Goal: Task Accomplishment & Management: Manage account settings

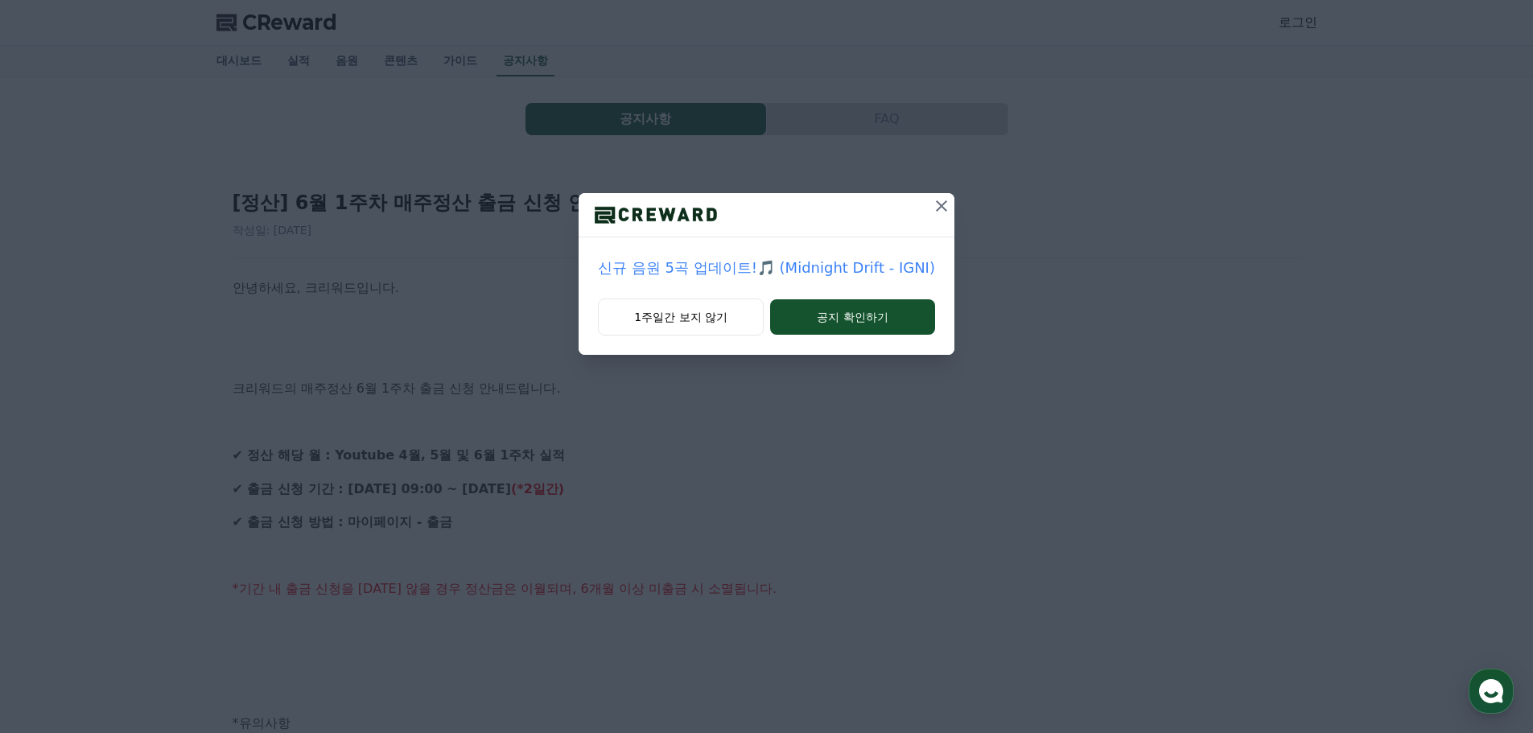
click at [938, 205] on icon at bounding box center [941, 205] width 11 height 11
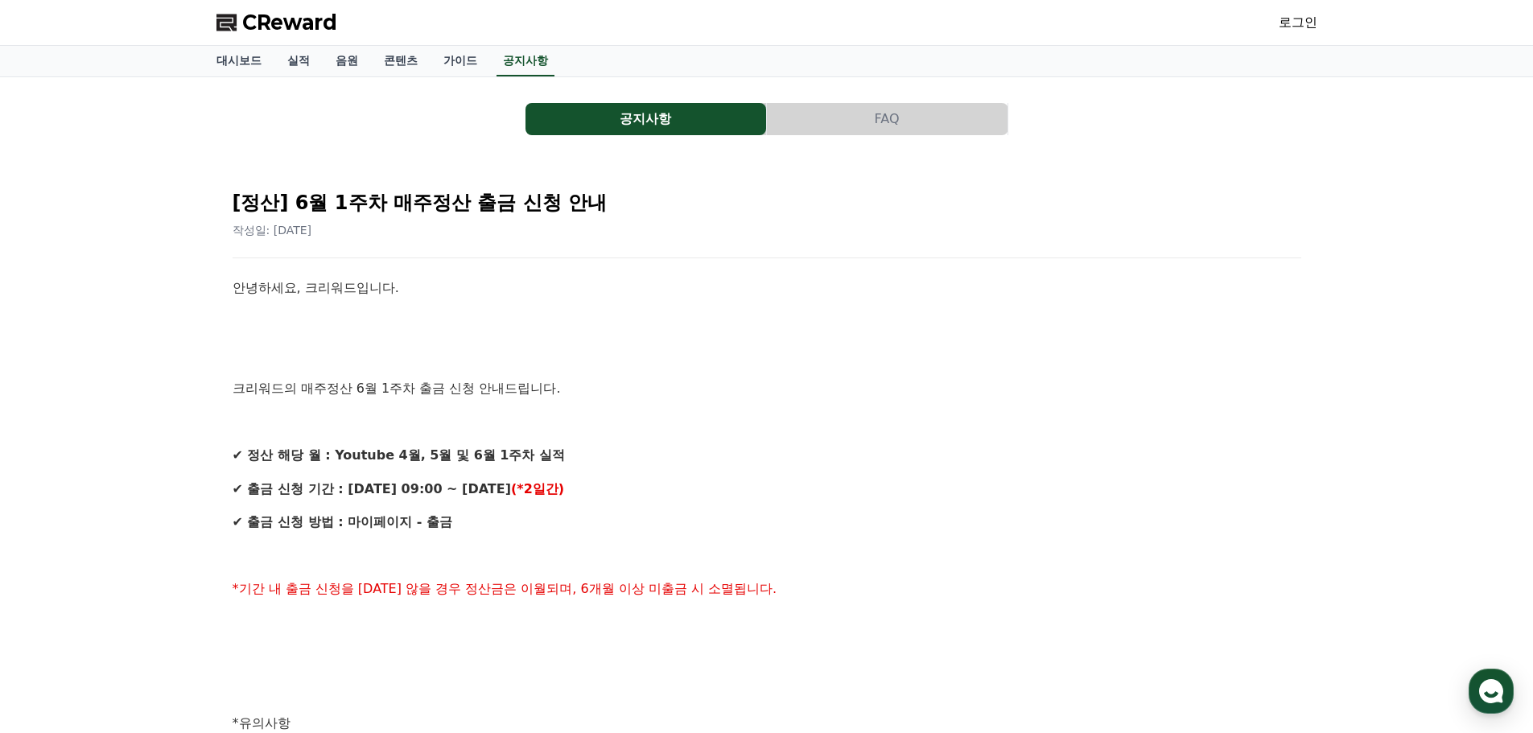
click at [1308, 19] on link "로그인" at bounding box center [1298, 22] width 39 height 19
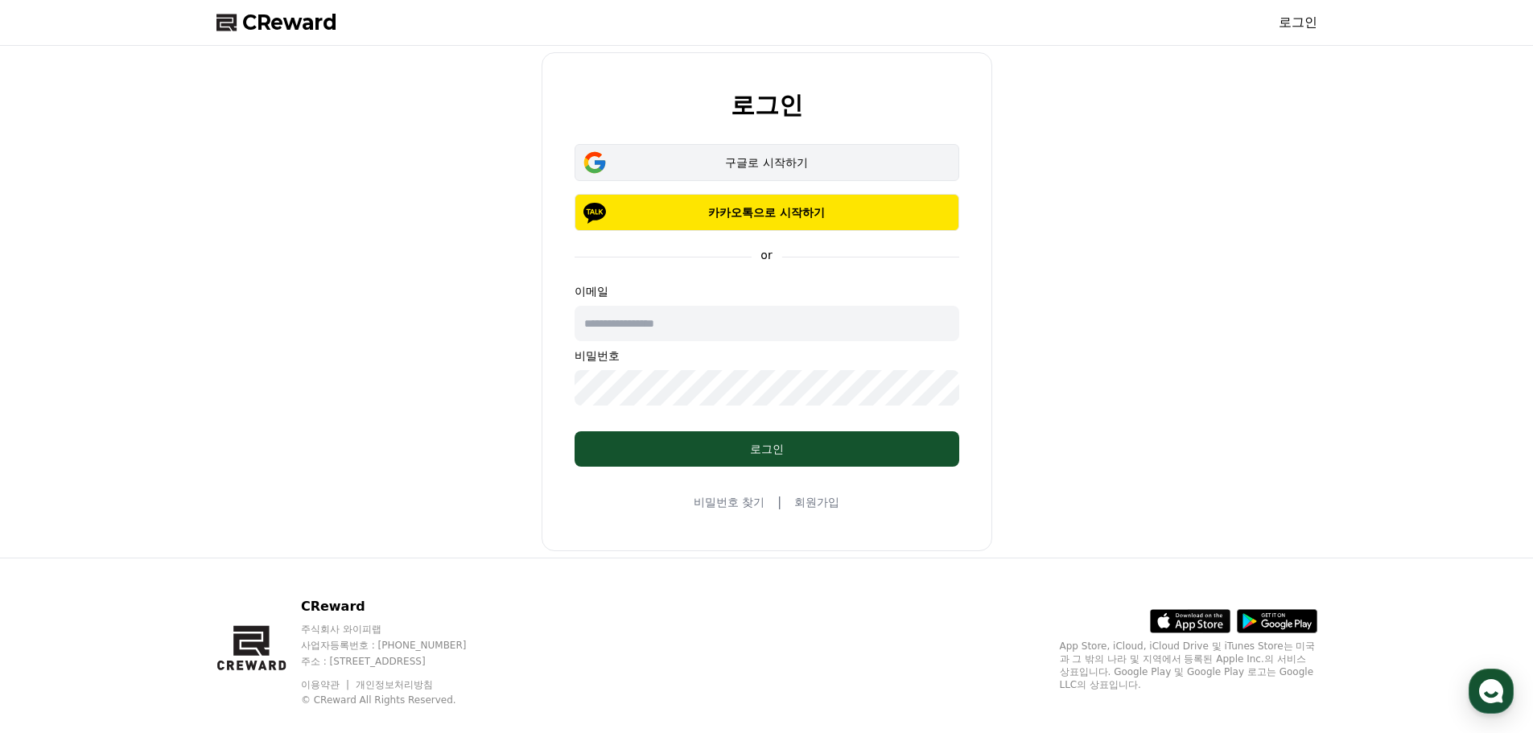
click at [781, 161] on div "구글로 시작하기" at bounding box center [767, 163] width 338 height 16
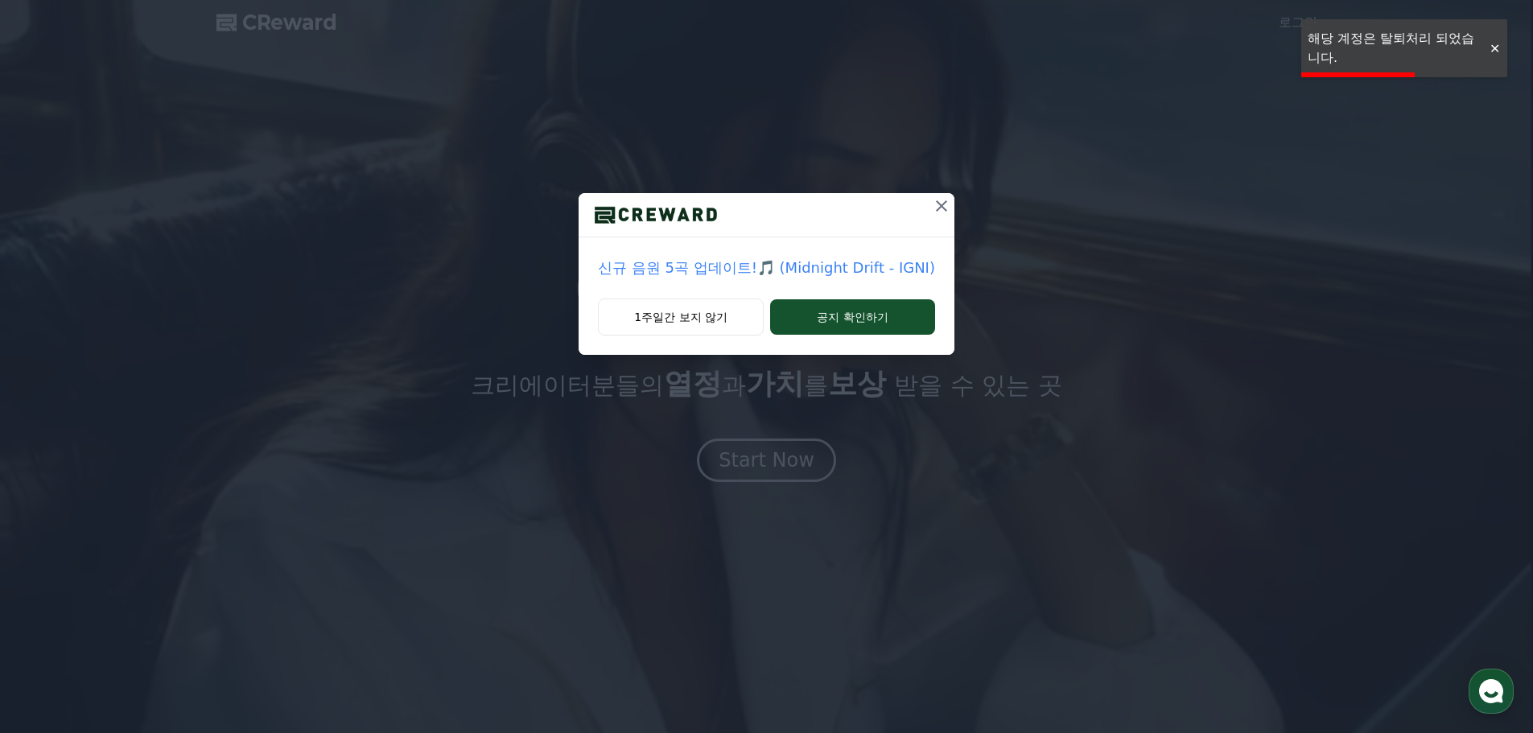
click at [934, 204] on icon at bounding box center [941, 205] width 19 height 19
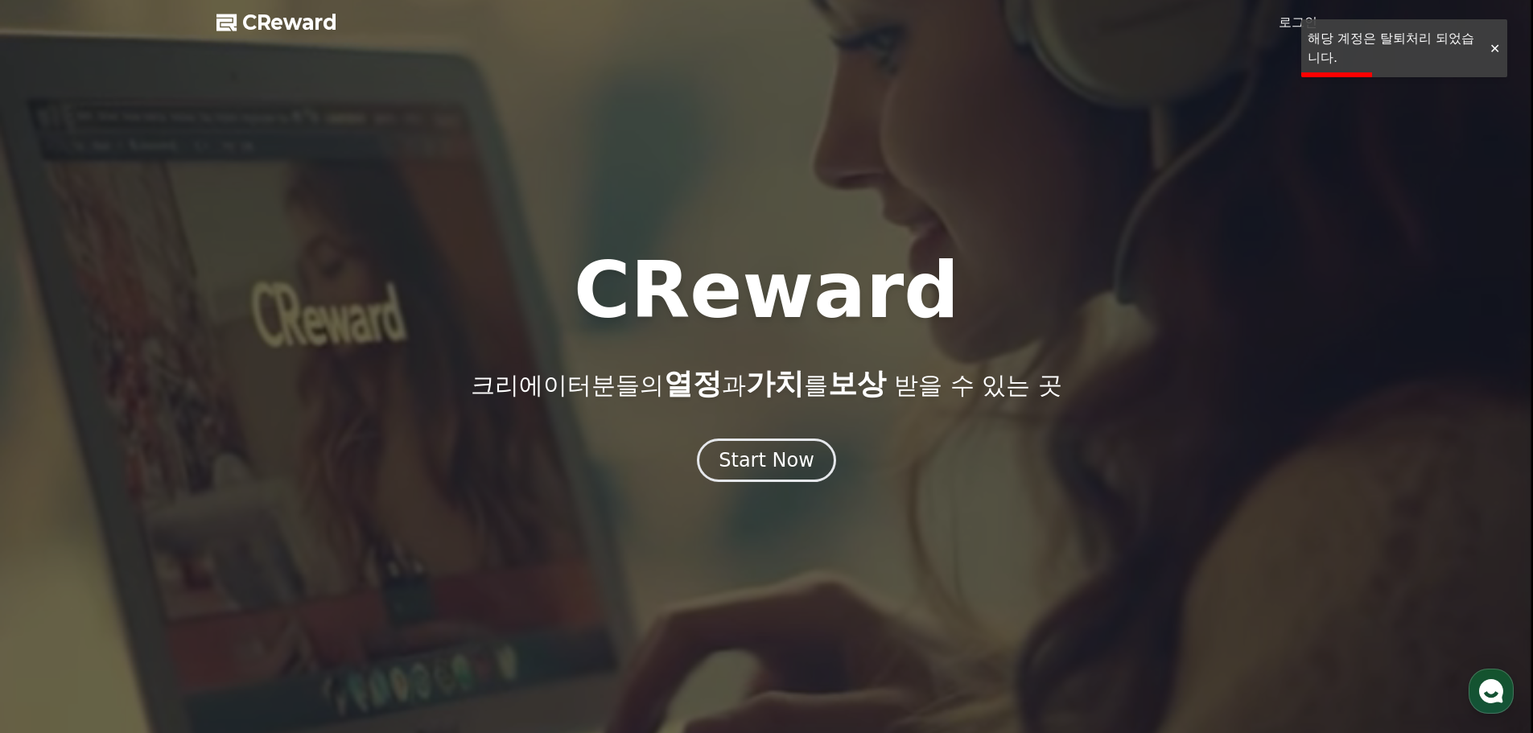
click at [1494, 45] on div at bounding box center [1495, 48] width 26 height 15
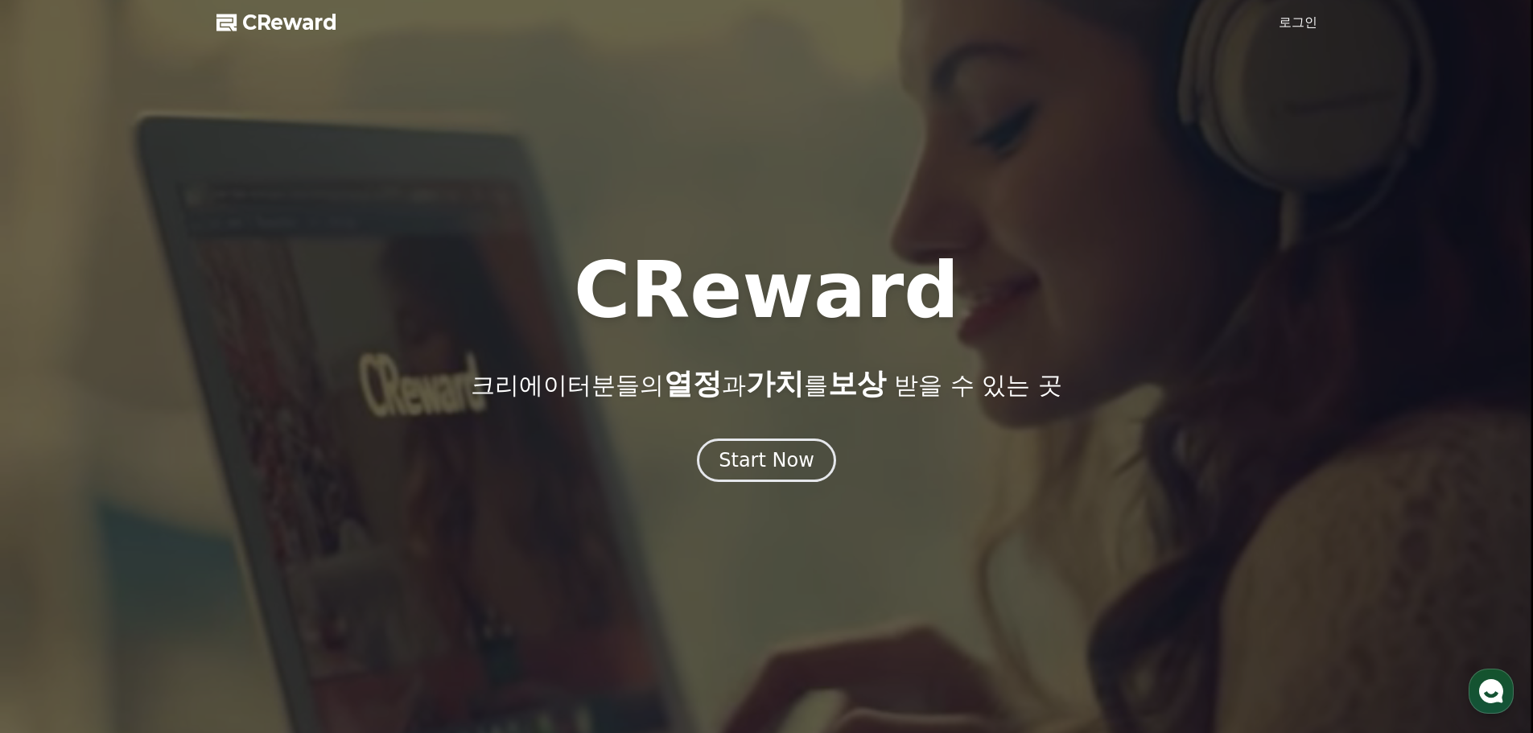
click at [1312, 23] on link "로그인" at bounding box center [1298, 22] width 39 height 19
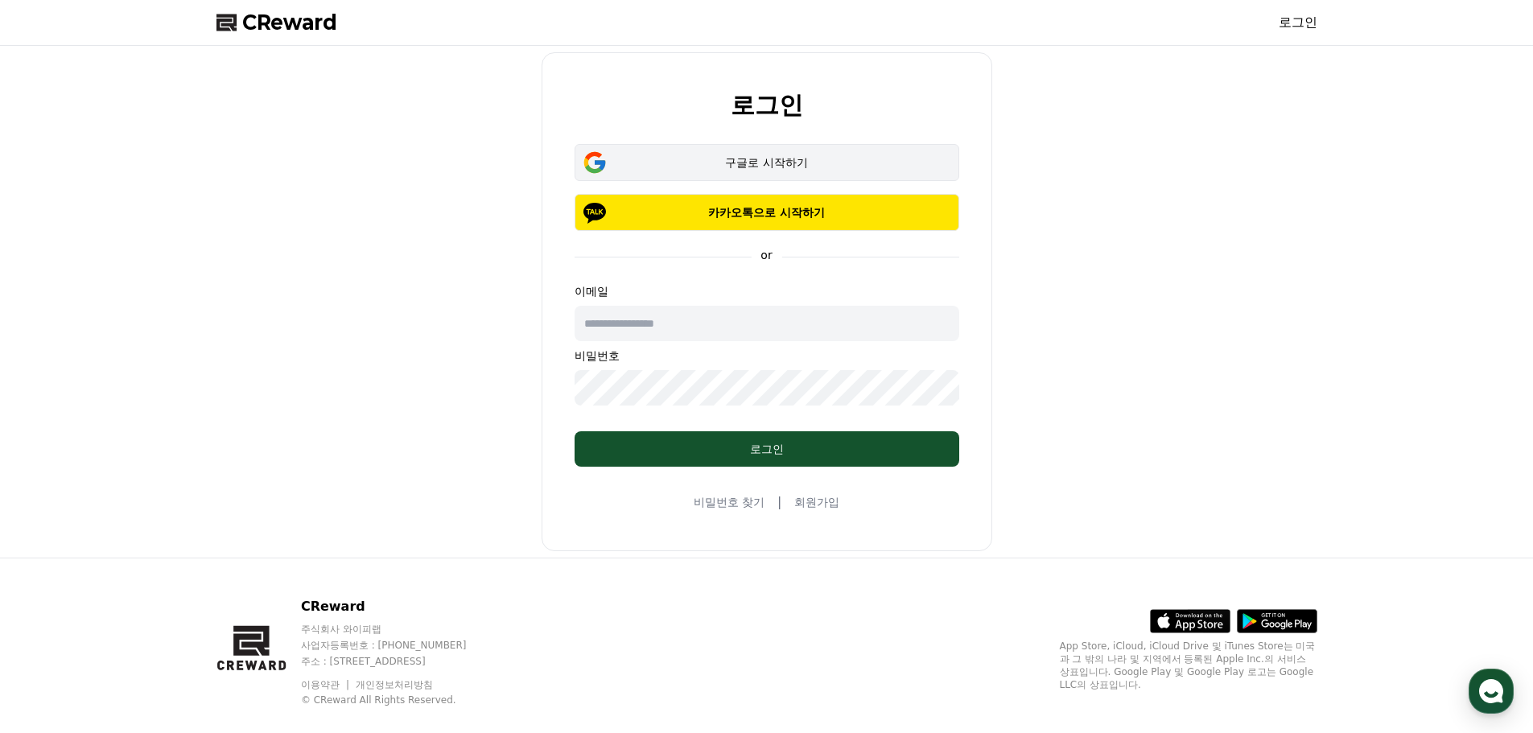
click at [797, 163] on div "구글로 시작하기" at bounding box center [767, 163] width 338 height 16
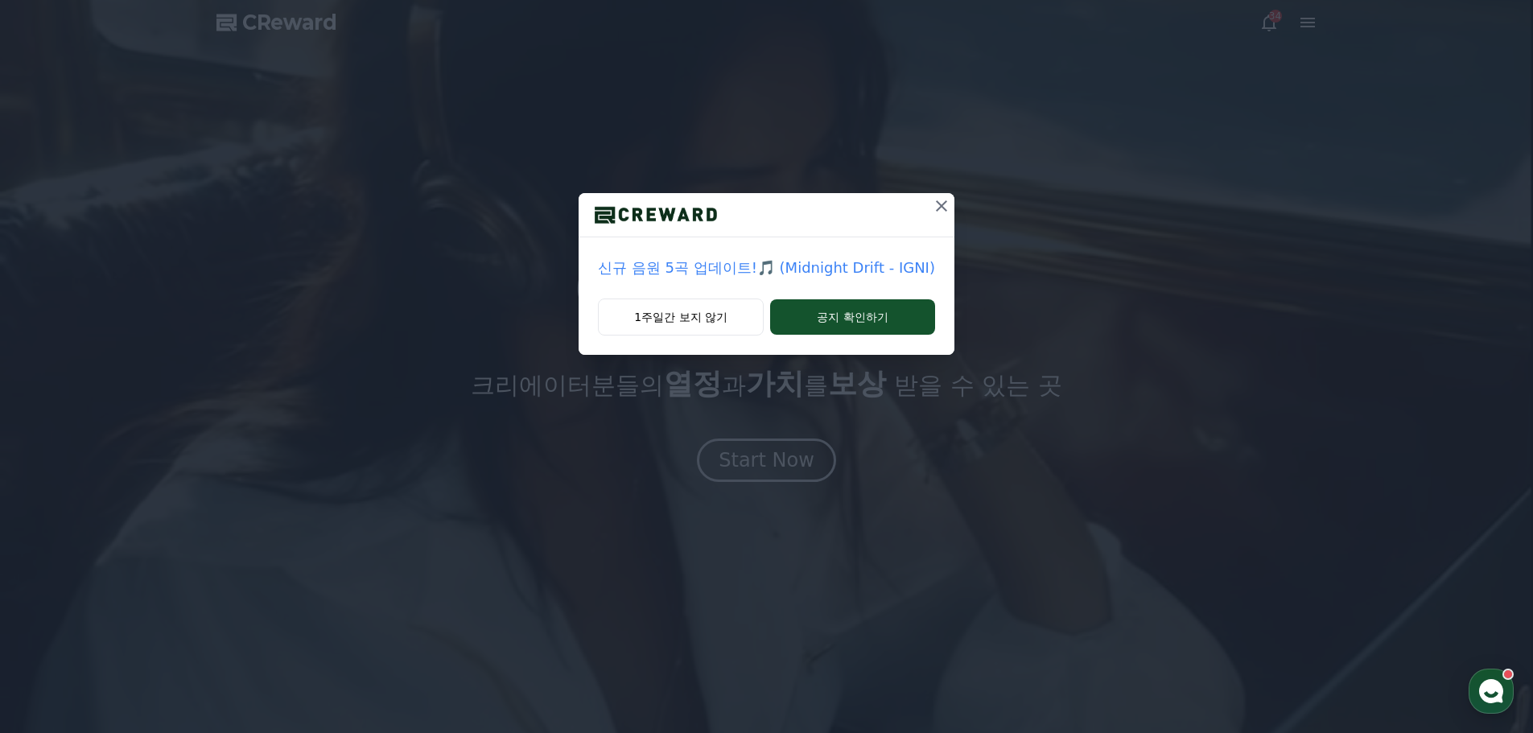
click at [942, 205] on icon at bounding box center [941, 205] width 19 height 19
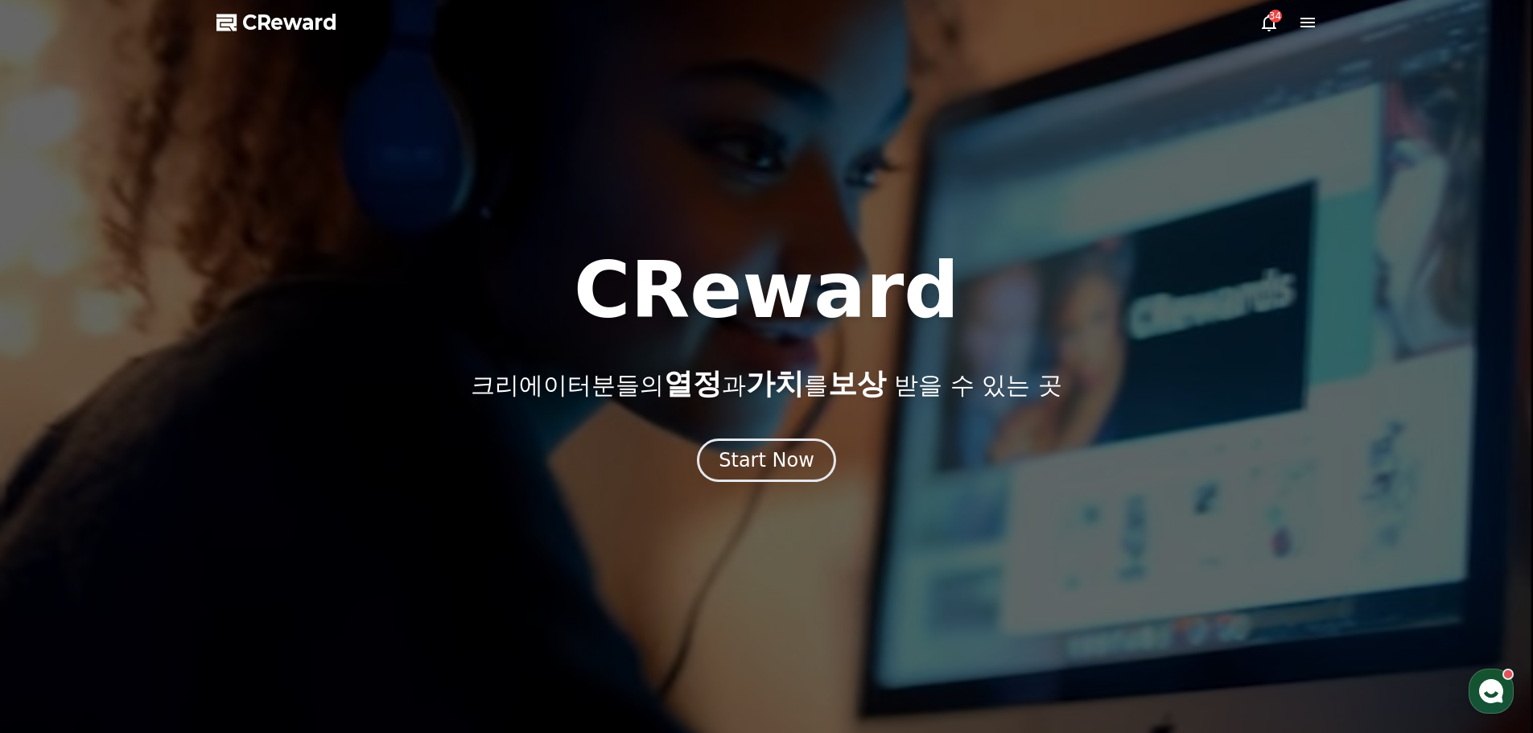
click at [1266, 24] on icon at bounding box center [1269, 22] width 19 height 19
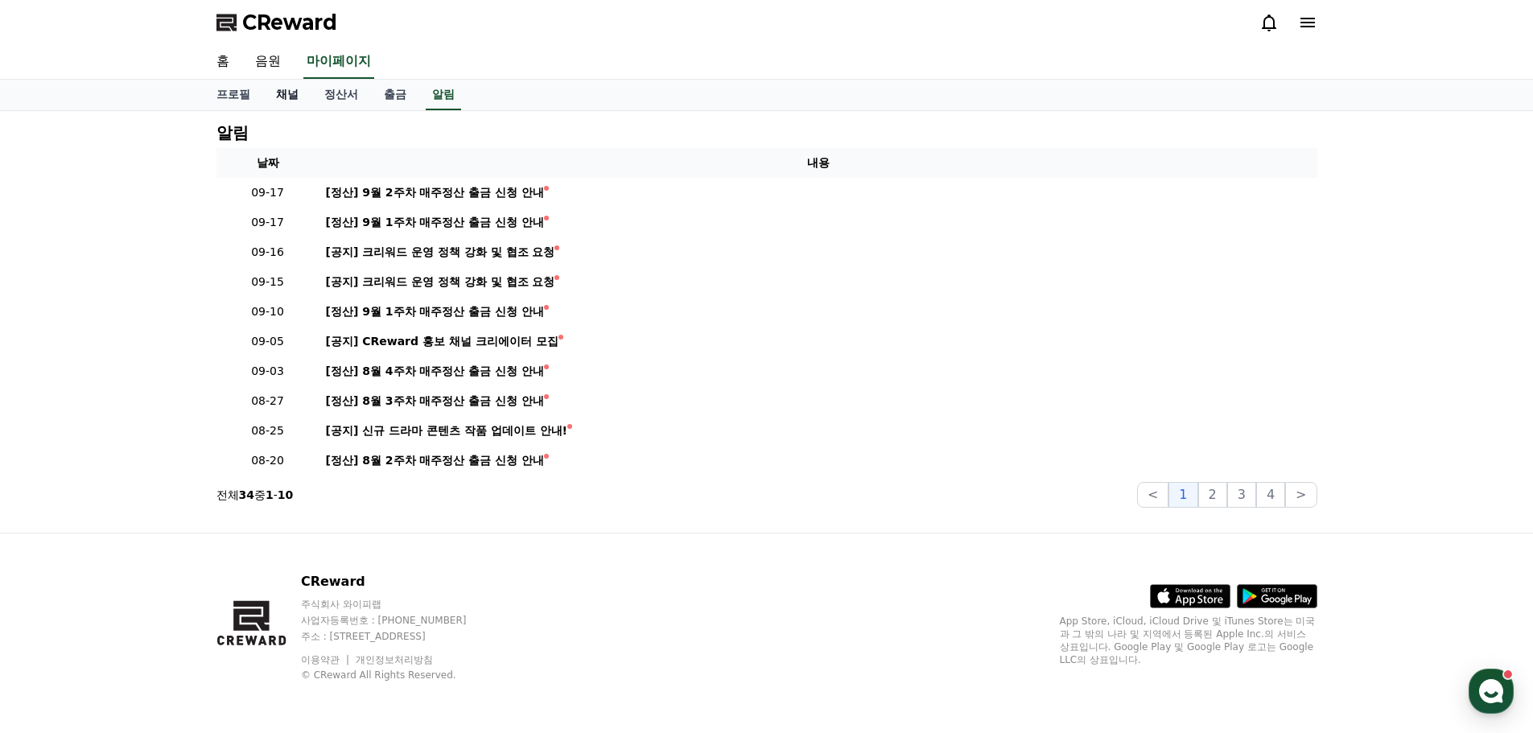
click at [287, 99] on link "채널" at bounding box center [287, 95] width 48 height 31
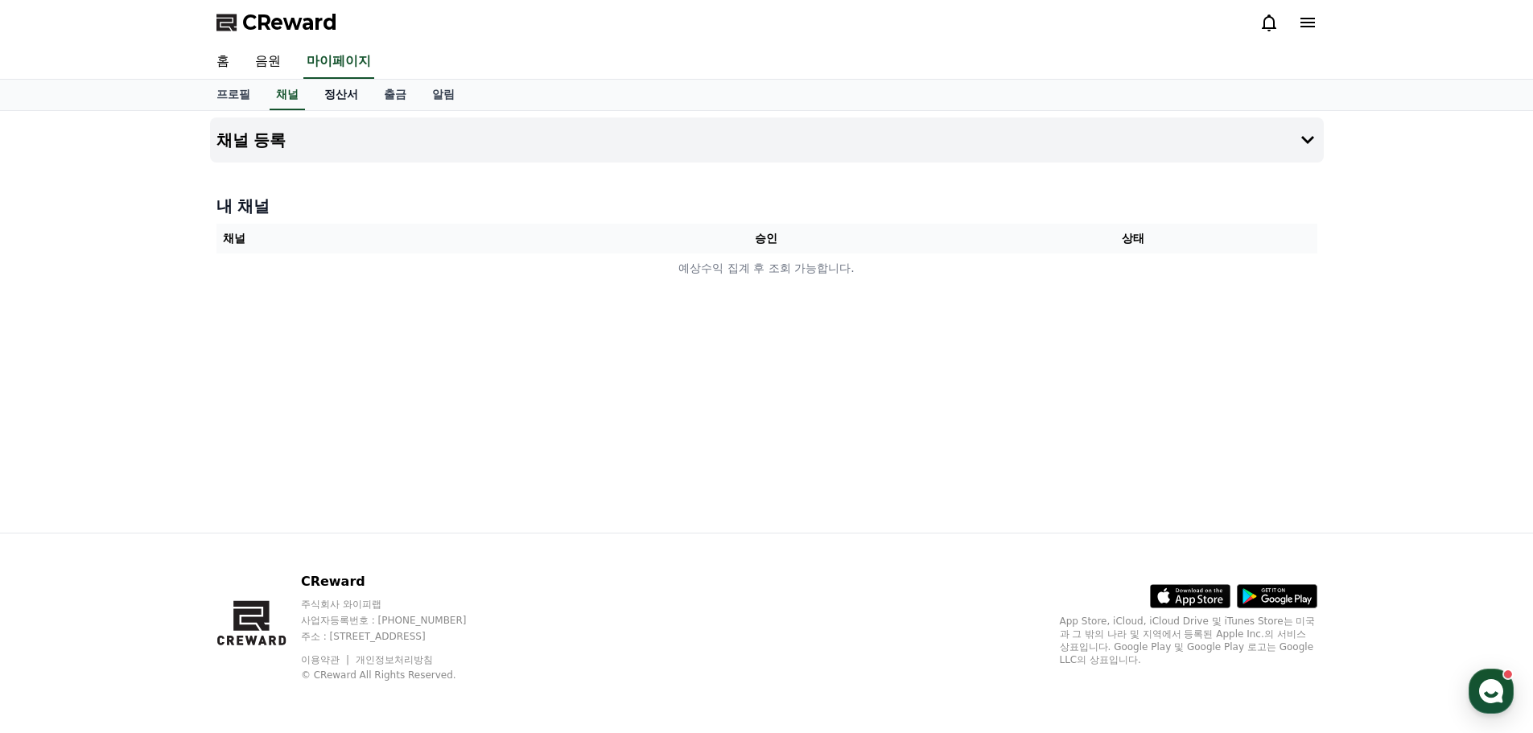
click at [331, 104] on link "정산서" at bounding box center [341, 95] width 60 height 31
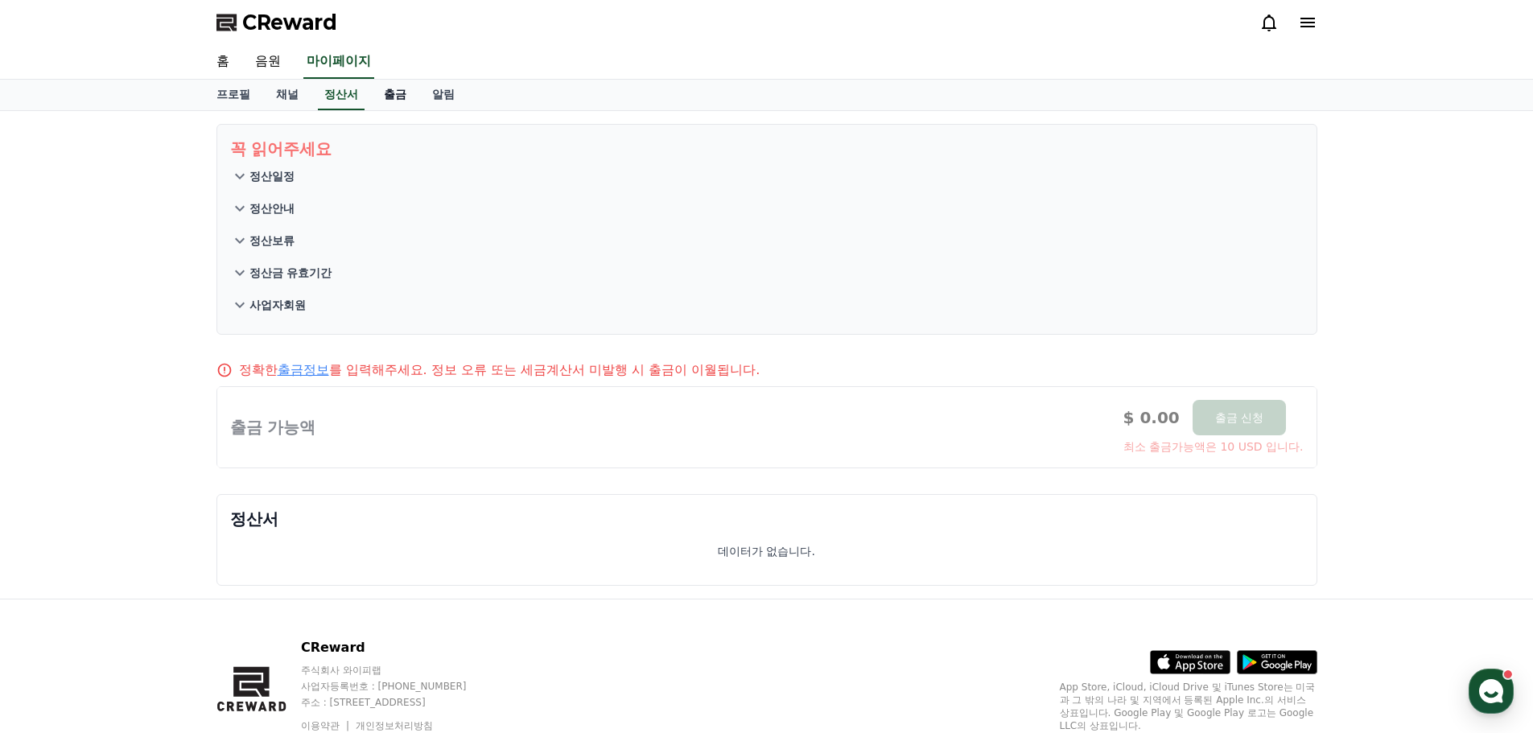
click at [378, 103] on link "출금" at bounding box center [395, 95] width 48 height 31
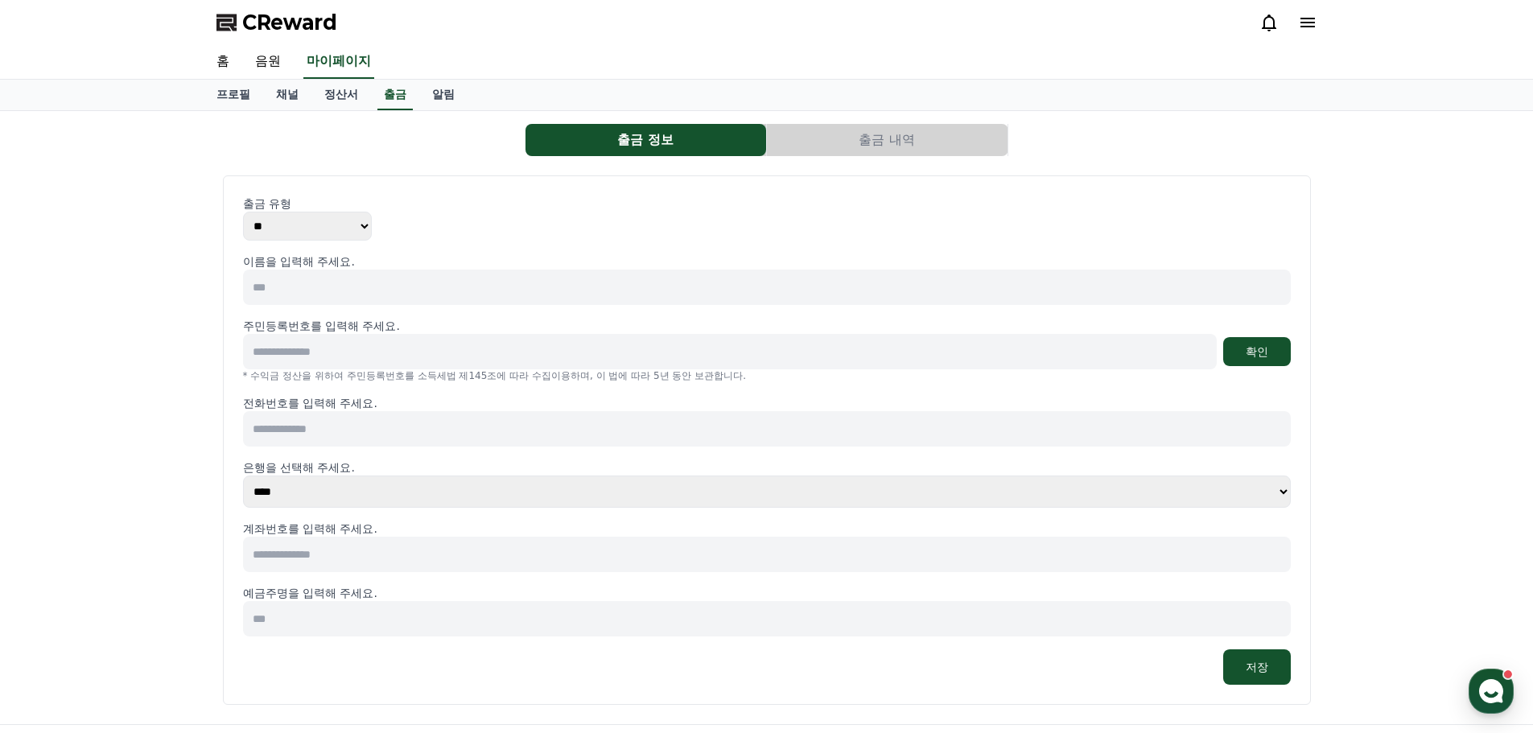
click at [375, 97] on div "프로필 채널 정산서 출금 알림" at bounding box center [767, 95] width 1127 height 31
click at [355, 89] on link "정산서" at bounding box center [341, 95] width 60 height 31
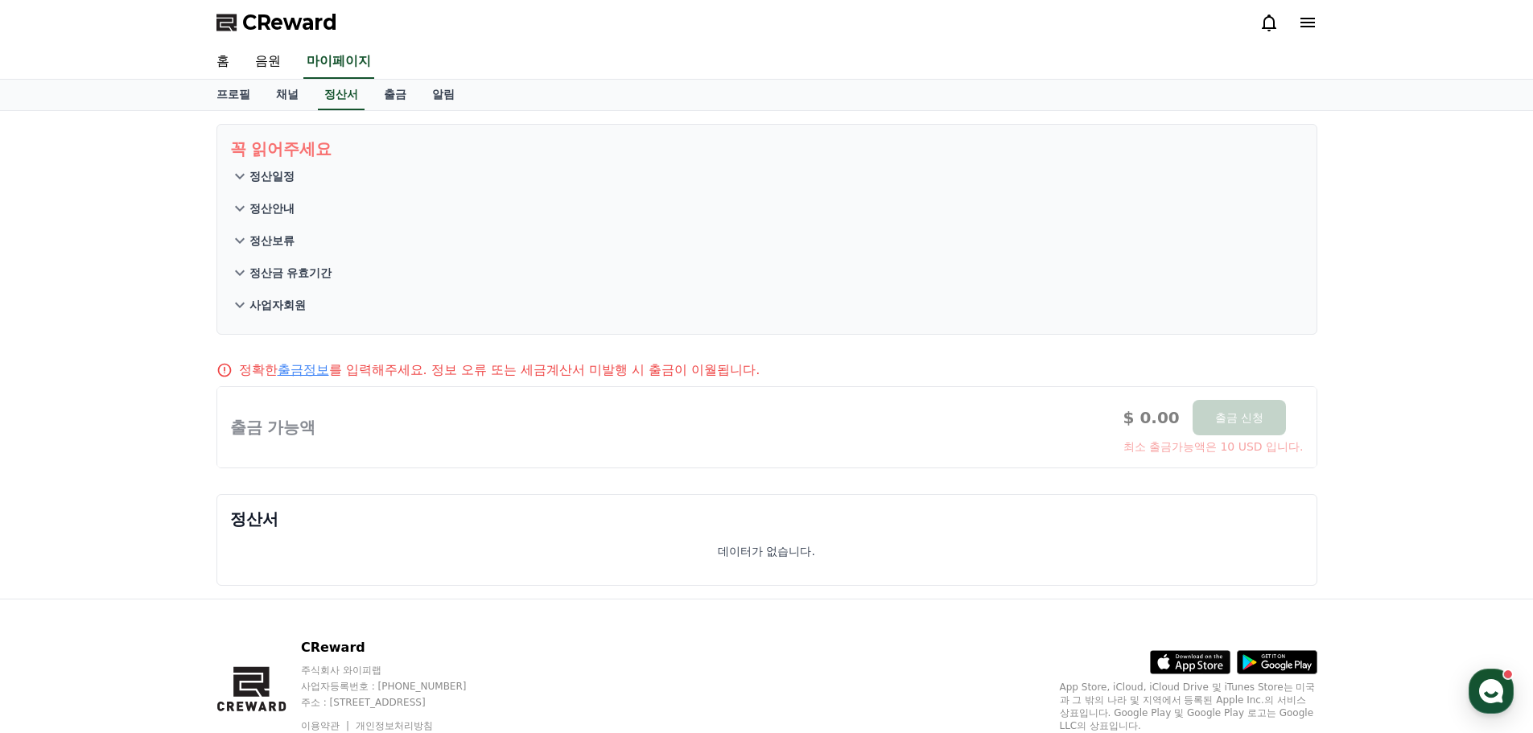
click at [478, 93] on div "프로필 채널 정산서 출금 알림" at bounding box center [767, 95] width 1127 height 31
click at [466, 93] on link "알림" at bounding box center [443, 95] width 48 height 31
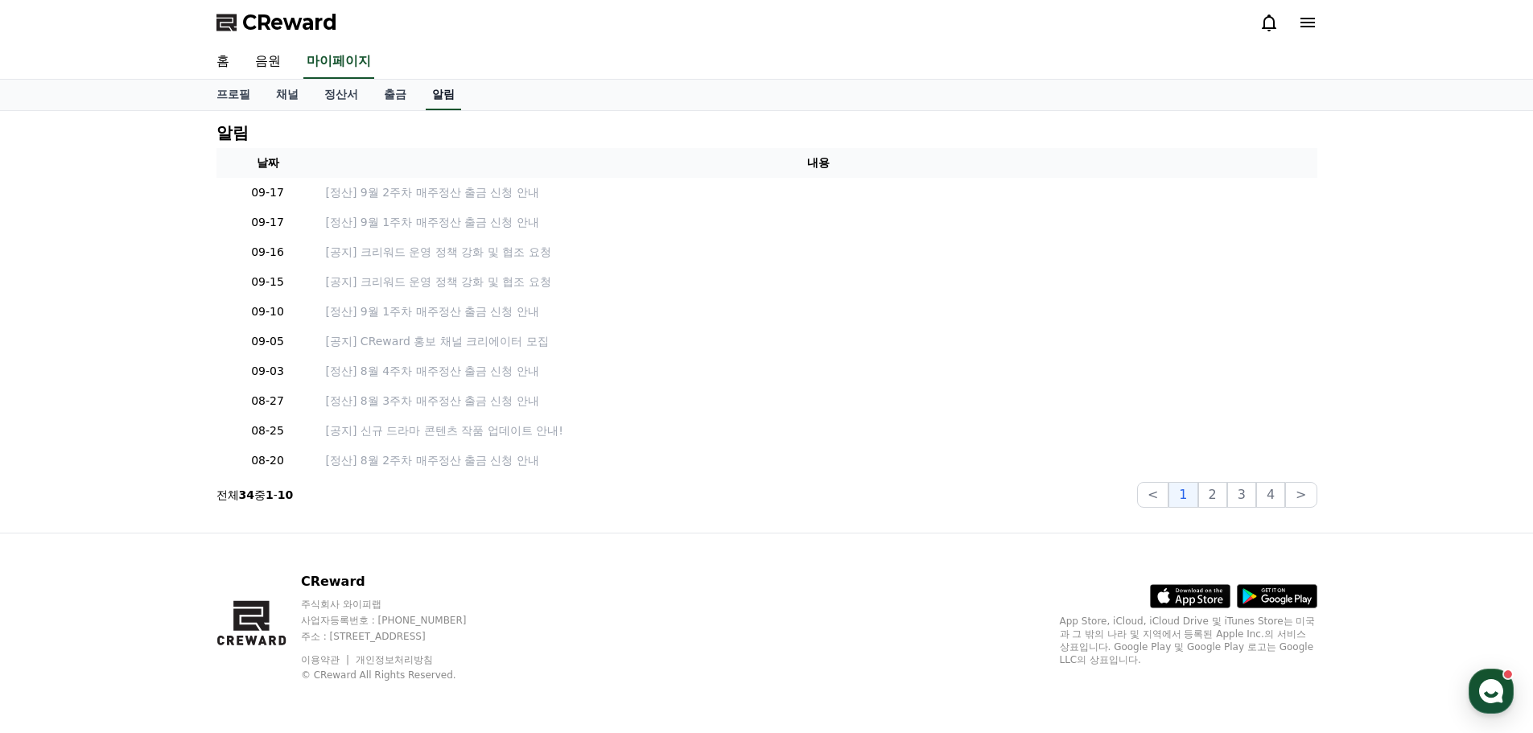
click at [448, 94] on link "알림" at bounding box center [443, 95] width 35 height 31
click at [239, 96] on link "프로필" at bounding box center [234, 95] width 60 height 31
select select "**********"
